Goal: Find specific page/section: Find specific page/section

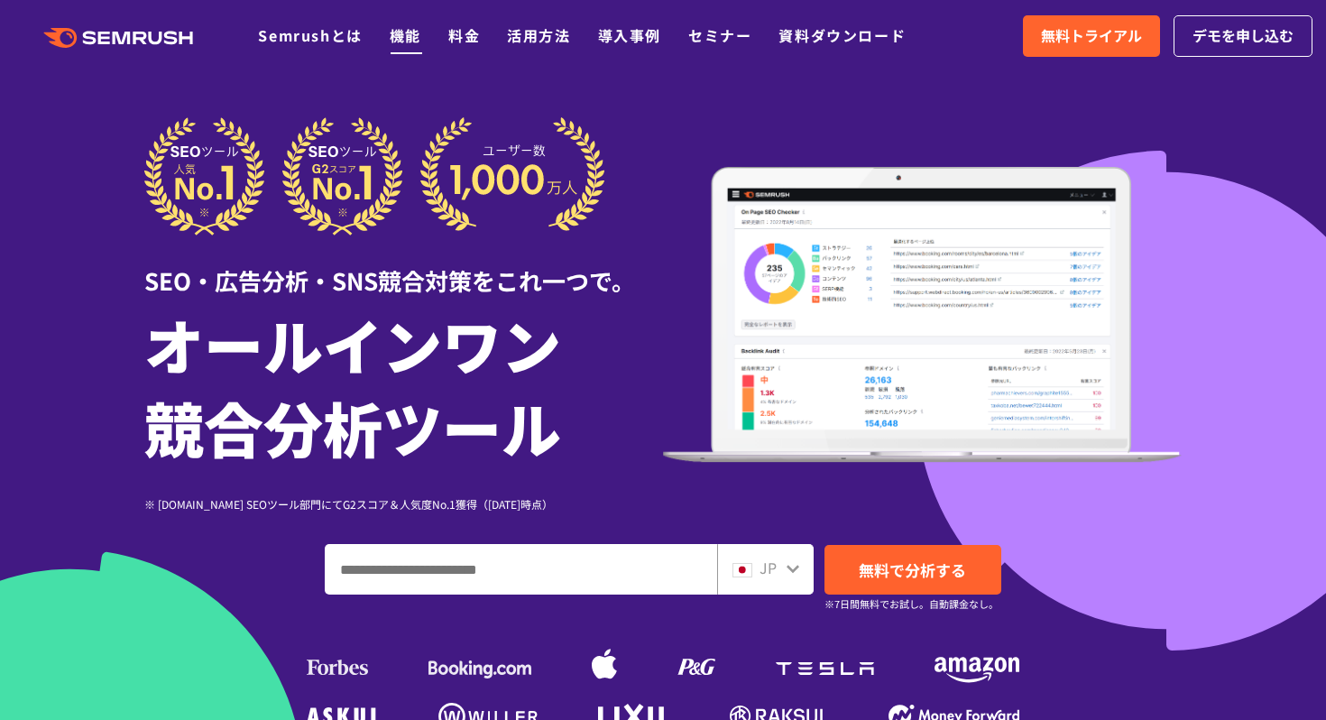
click at [410, 30] on link "機能" at bounding box center [406, 35] width 32 height 22
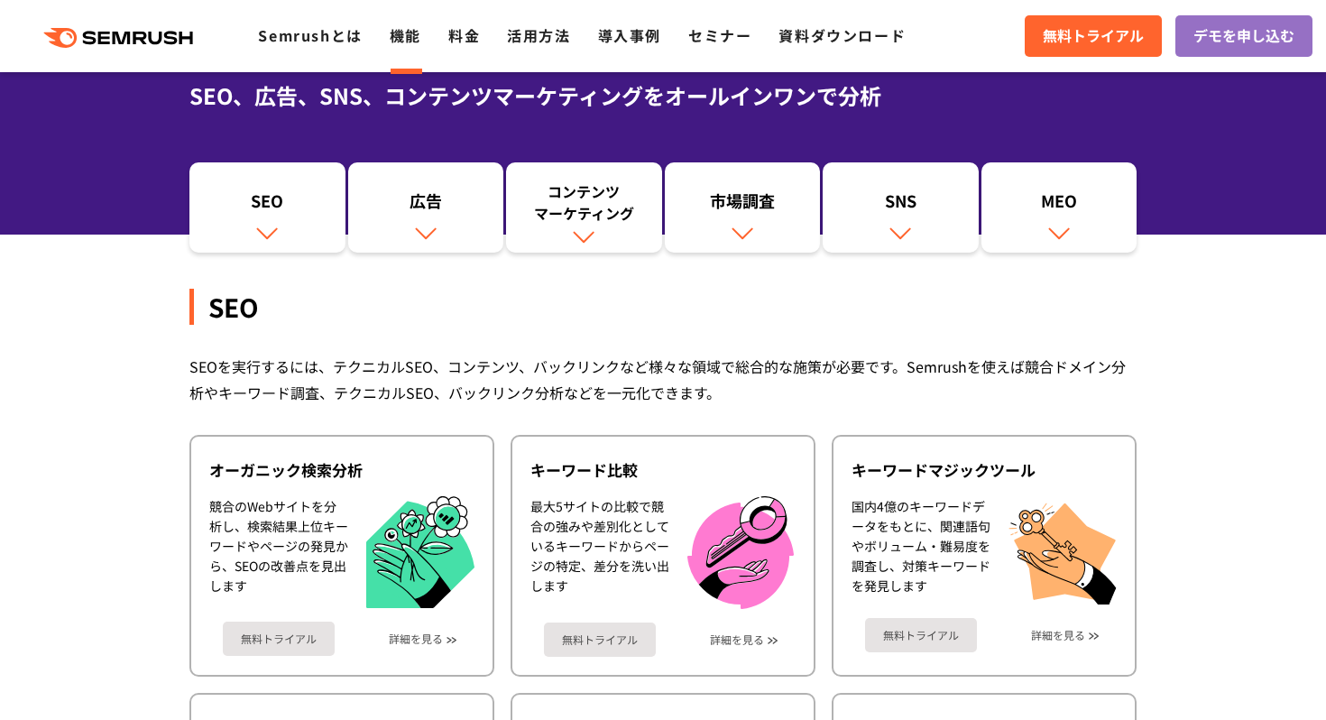
scroll to position [180, 0]
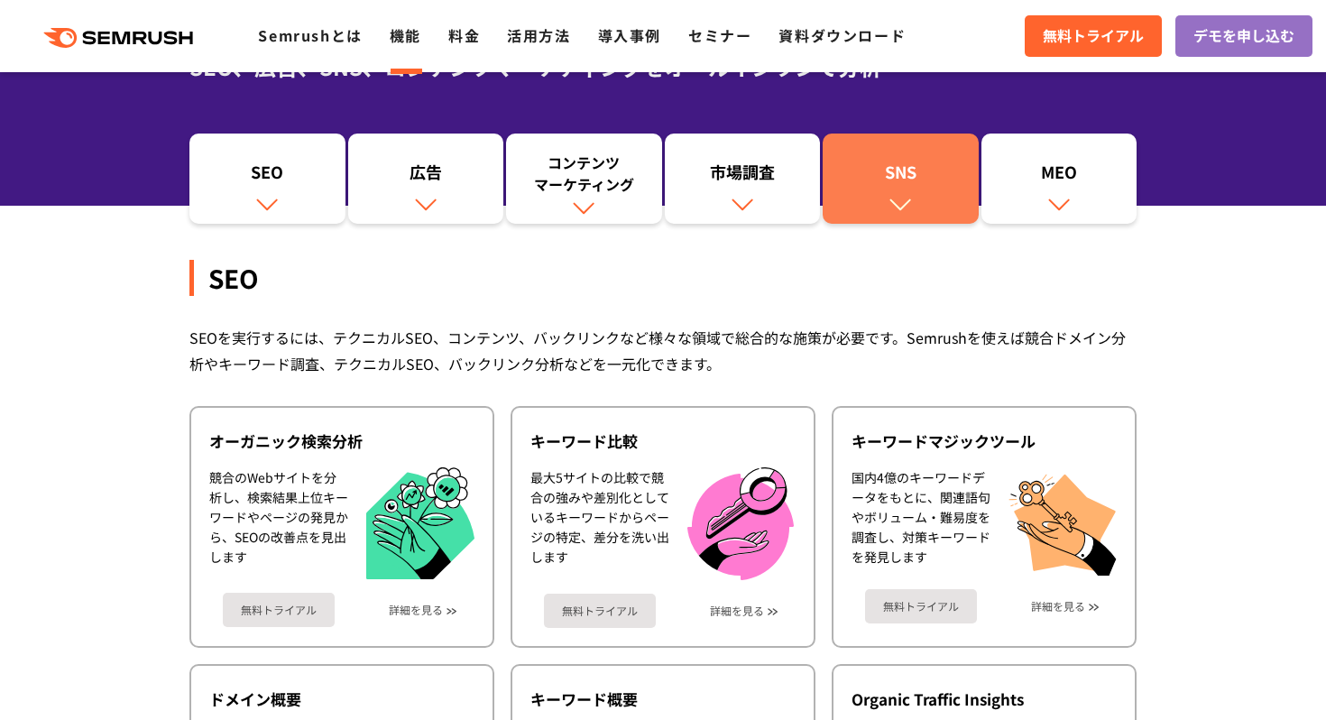
click at [896, 183] on div "SNS" at bounding box center [901, 176] width 138 height 31
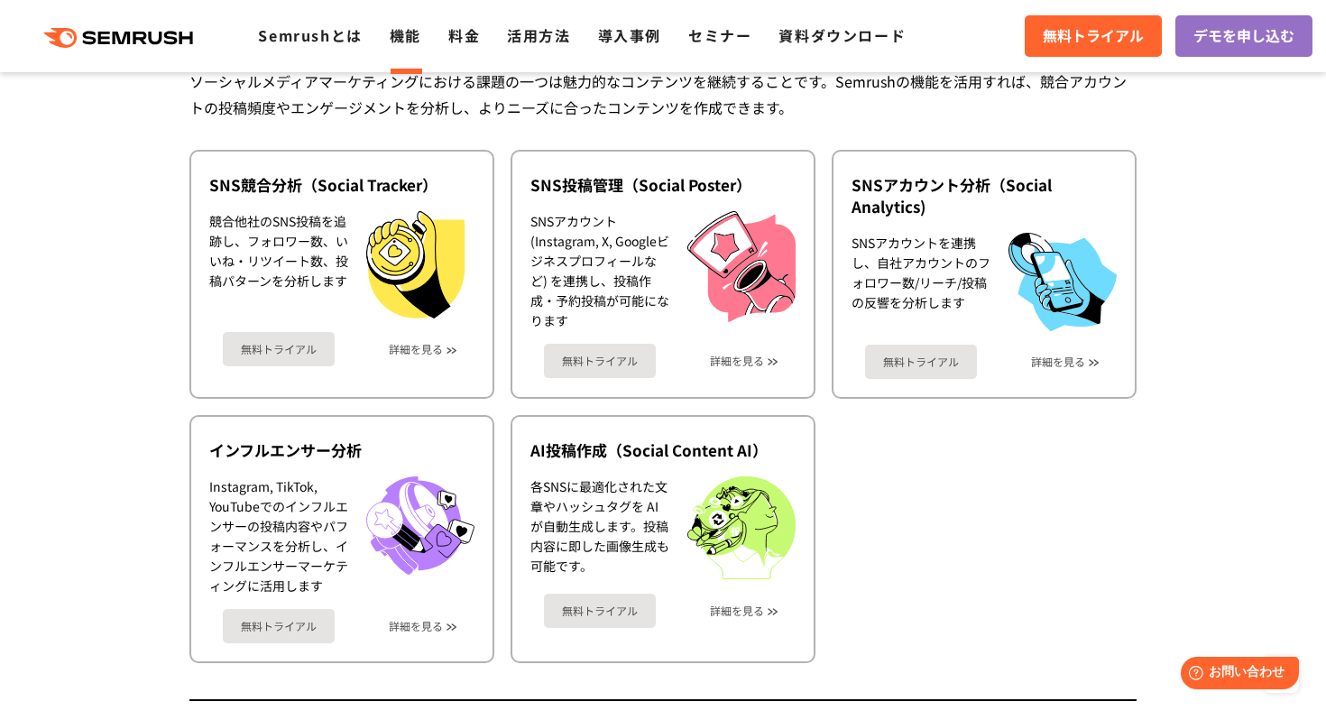
scroll to position [3785, 0]
